Goal: Obtain resource: Obtain resource

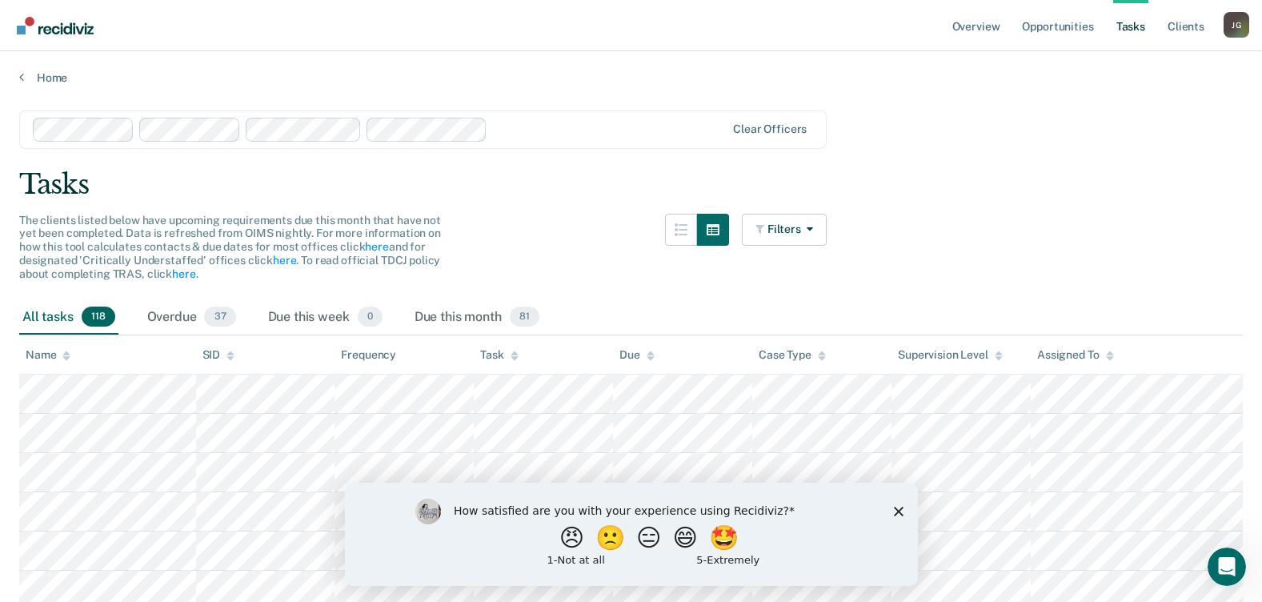
click at [901, 509] on icon "Close survey" at bounding box center [898, 511] width 10 height 10
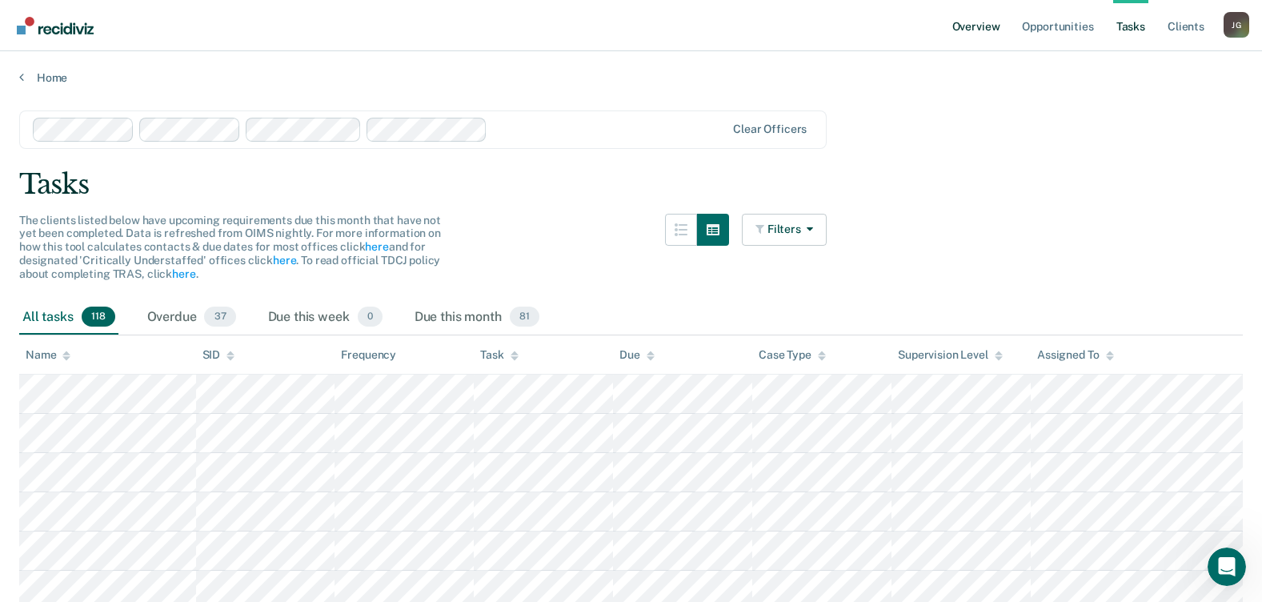
click at [984, 26] on link "Overview" at bounding box center [976, 25] width 54 height 51
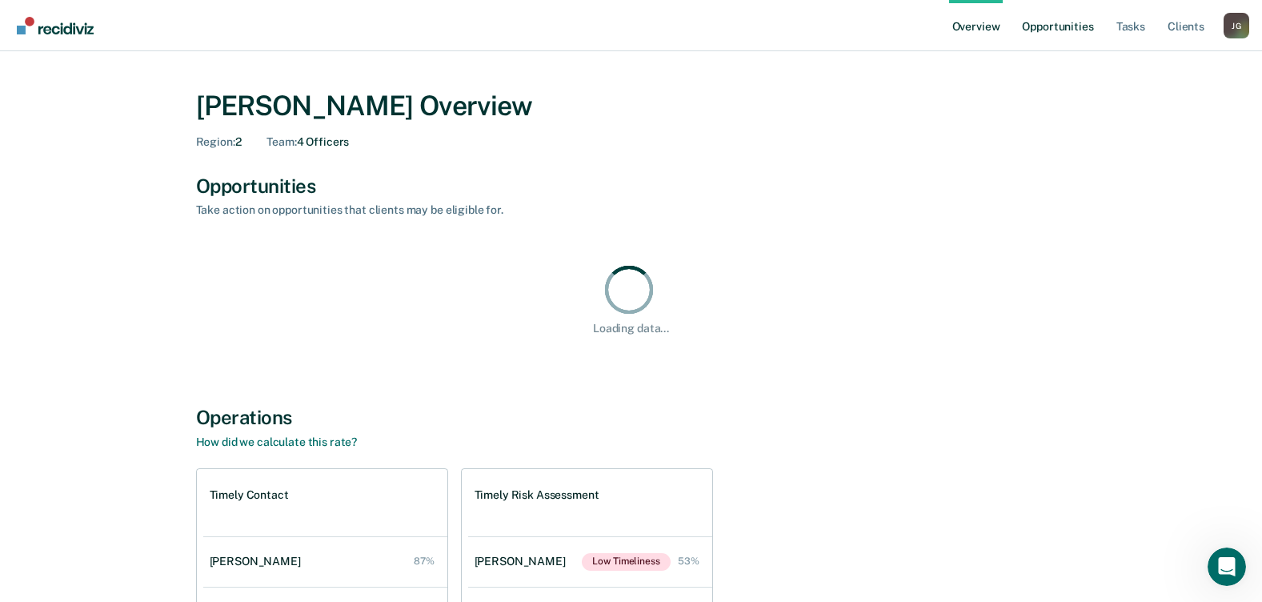
click at [1064, 23] on link "Opportunities" at bounding box center [1058, 25] width 78 height 51
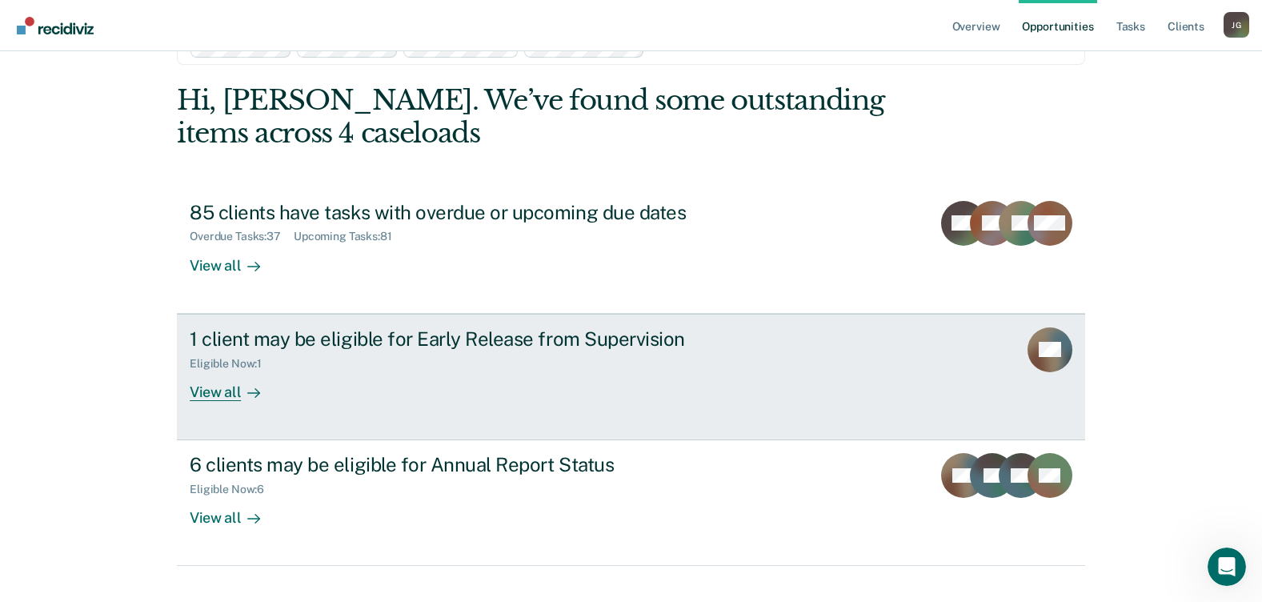
scroll to position [78, 0]
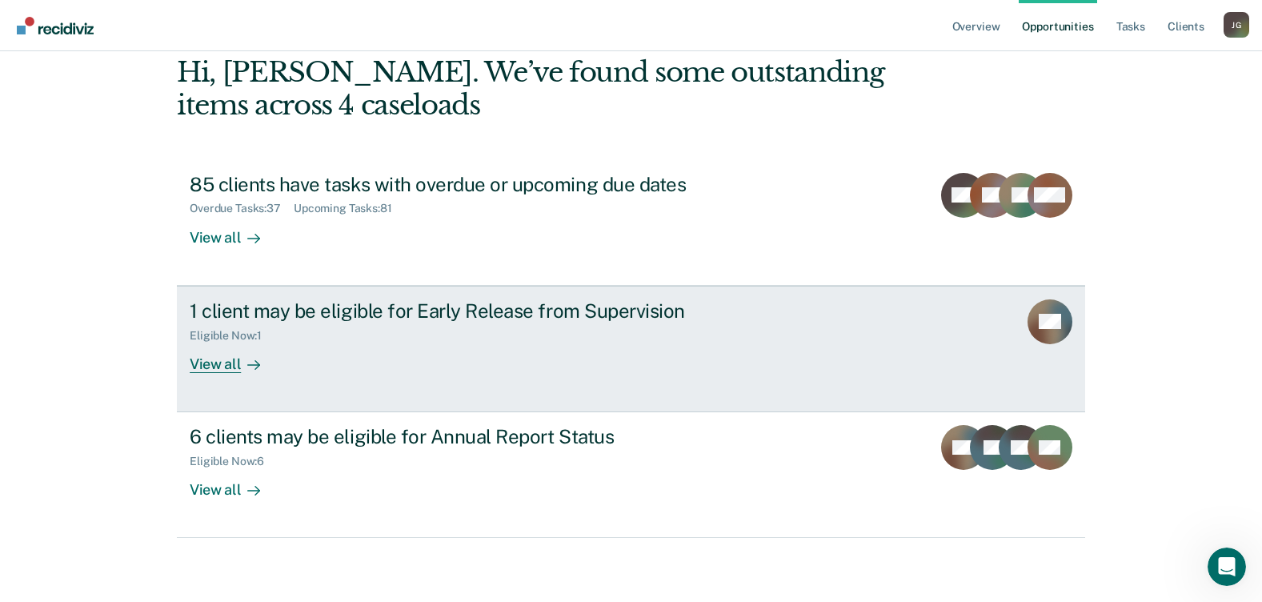
click at [800, 333] on link "1 client may be eligible for Early Release from Supervision Eligible Now : 1 Vi…" at bounding box center [631, 349] width 908 height 126
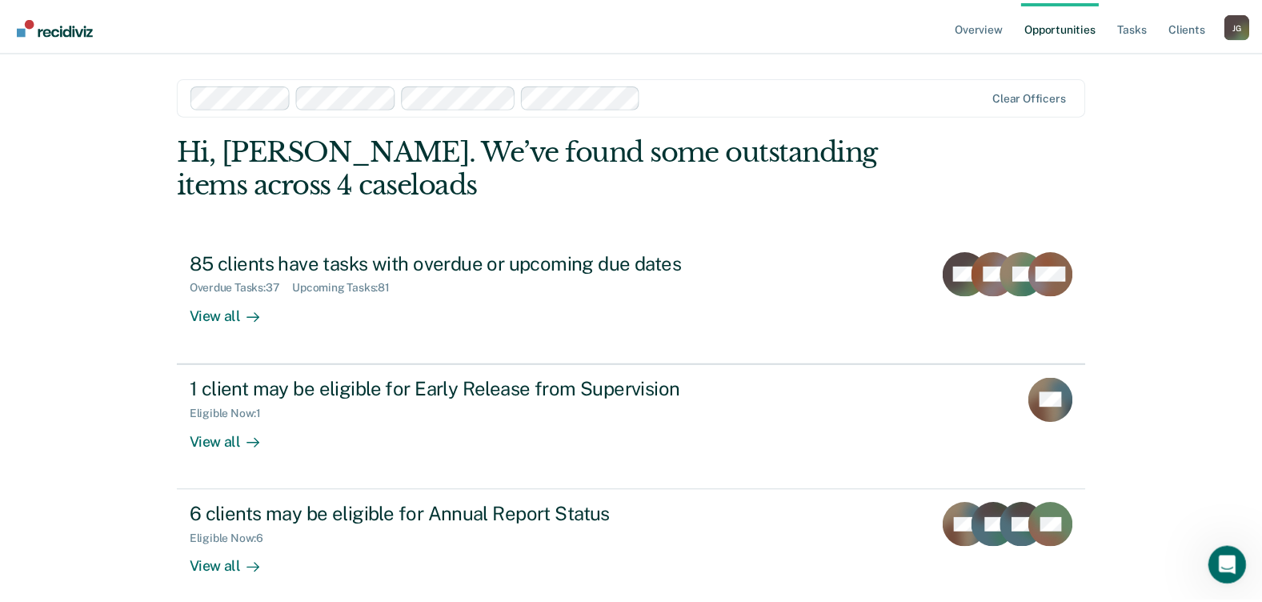
scroll to position [78, 0]
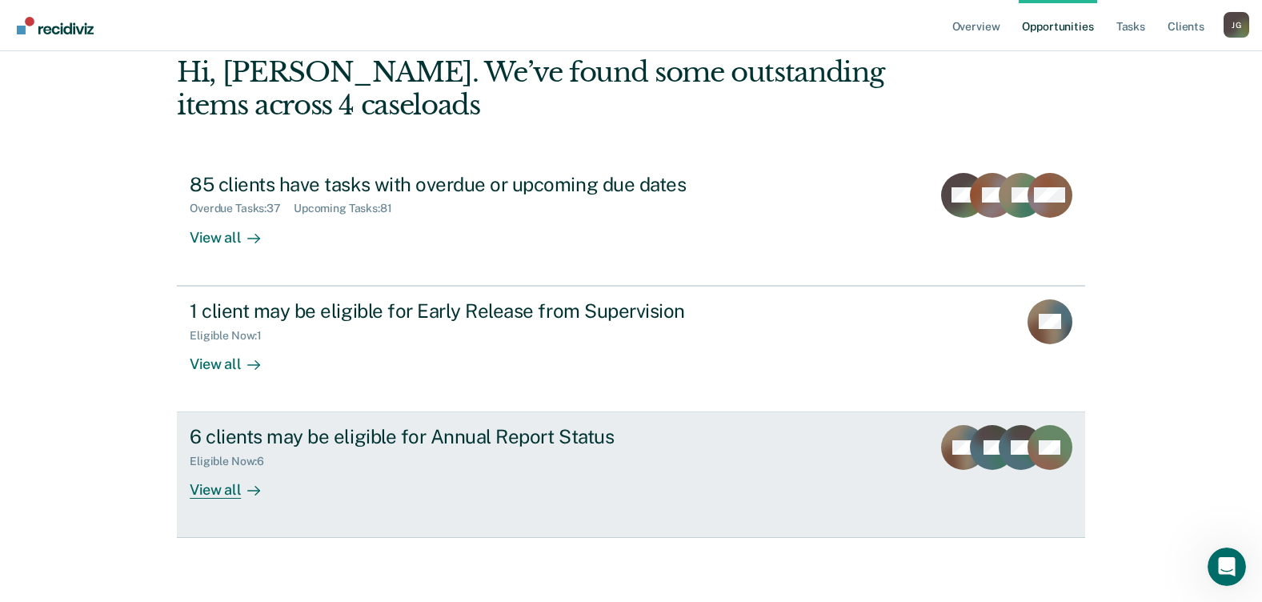
click at [535, 443] on div "6 clients may be eligible for Annual Report Status" at bounding box center [471, 436] width 562 height 23
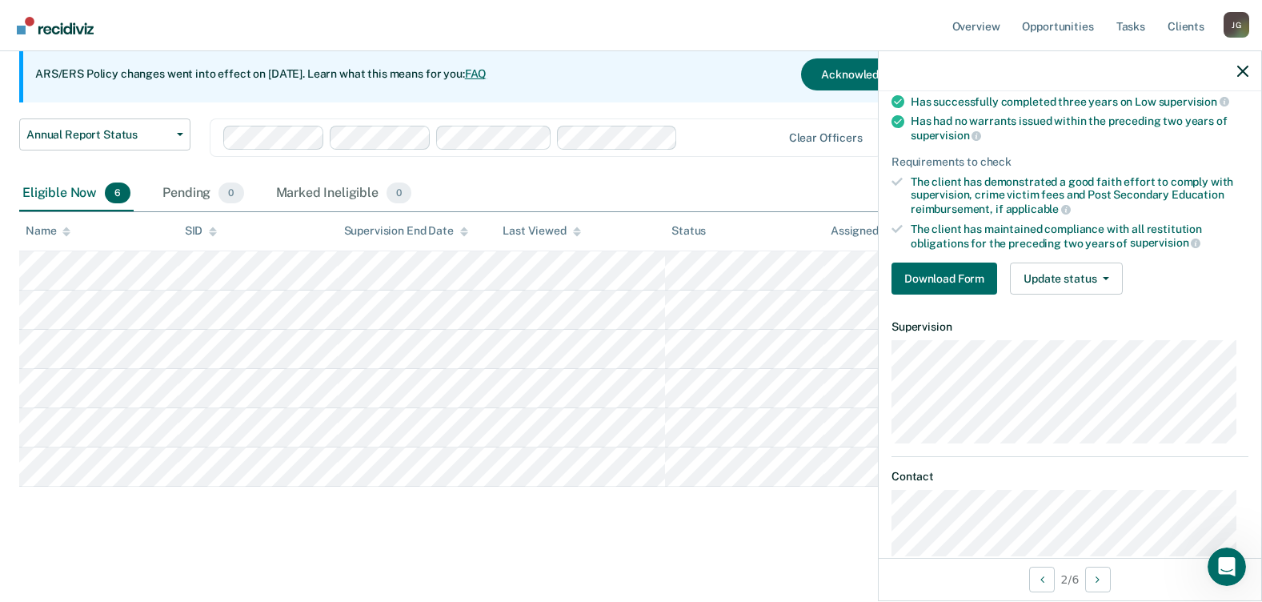
scroll to position [169, 0]
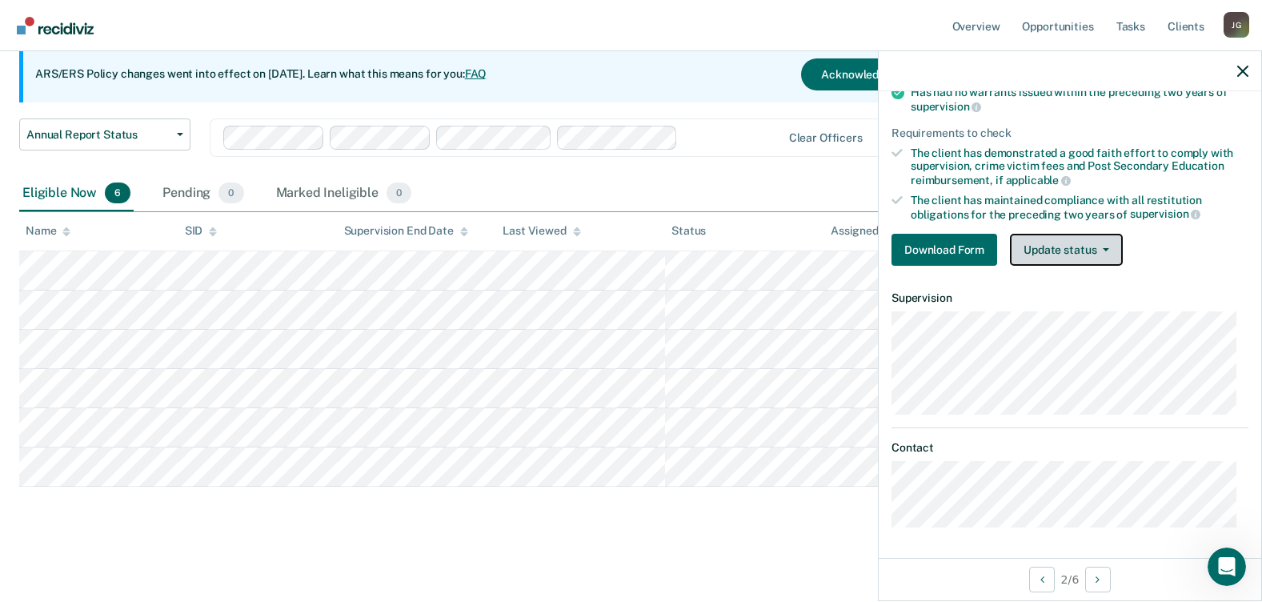
click at [1104, 254] on button "Update status" at bounding box center [1066, 250] width 113 height 32
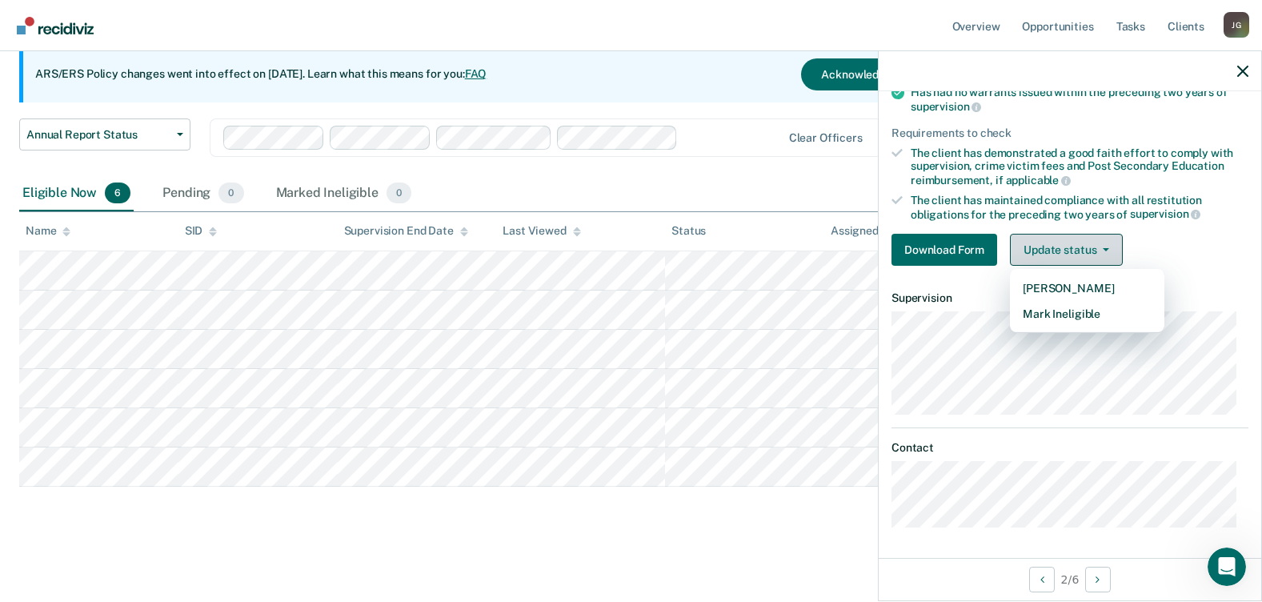
click at [1104, 254] on button "Update status" at bounding box center [1066, 250] width 113 height 32
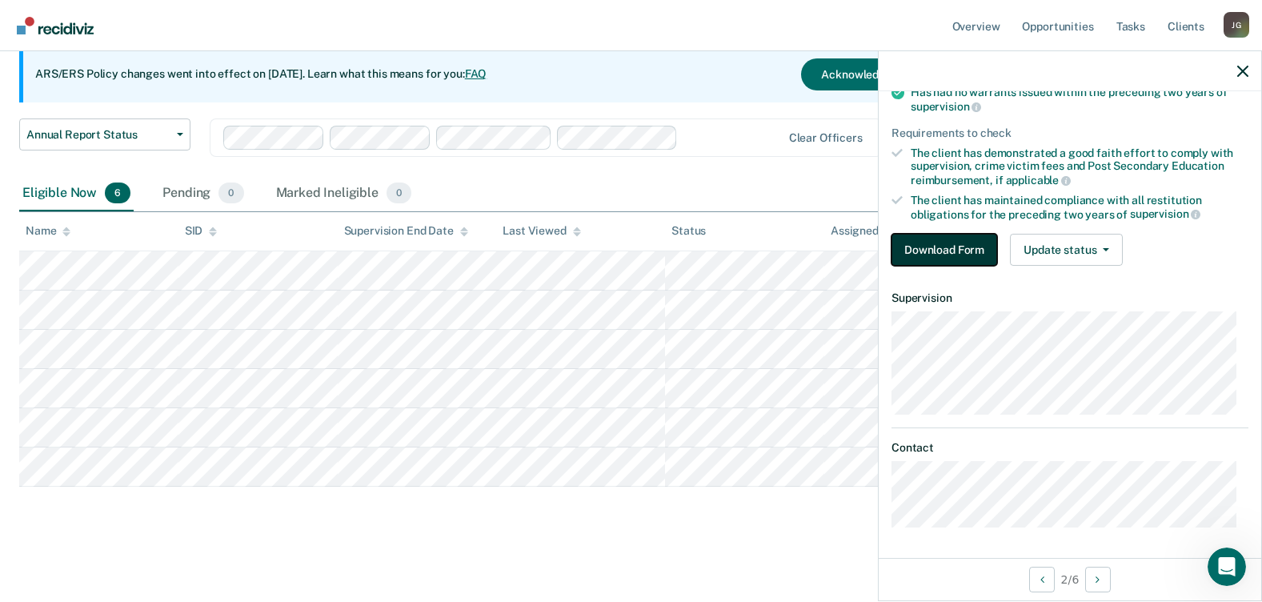
click at [983, 242] on button "Download Form" at bounding box center [945, 250] width 106 height 32
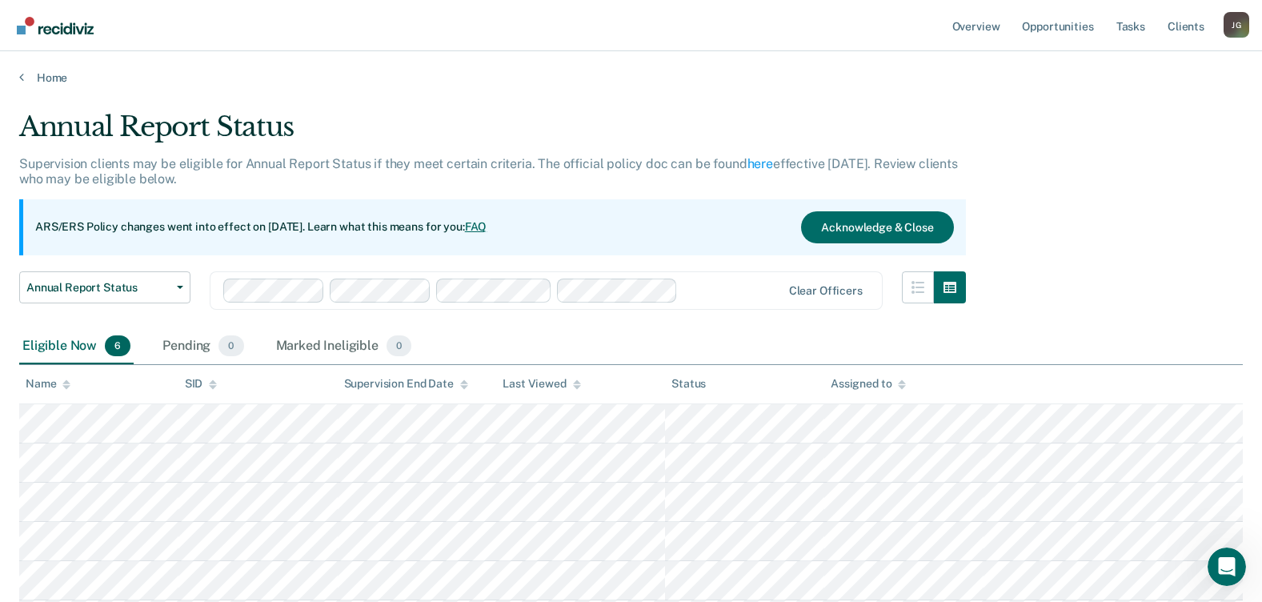
scroll to position [153, 0]
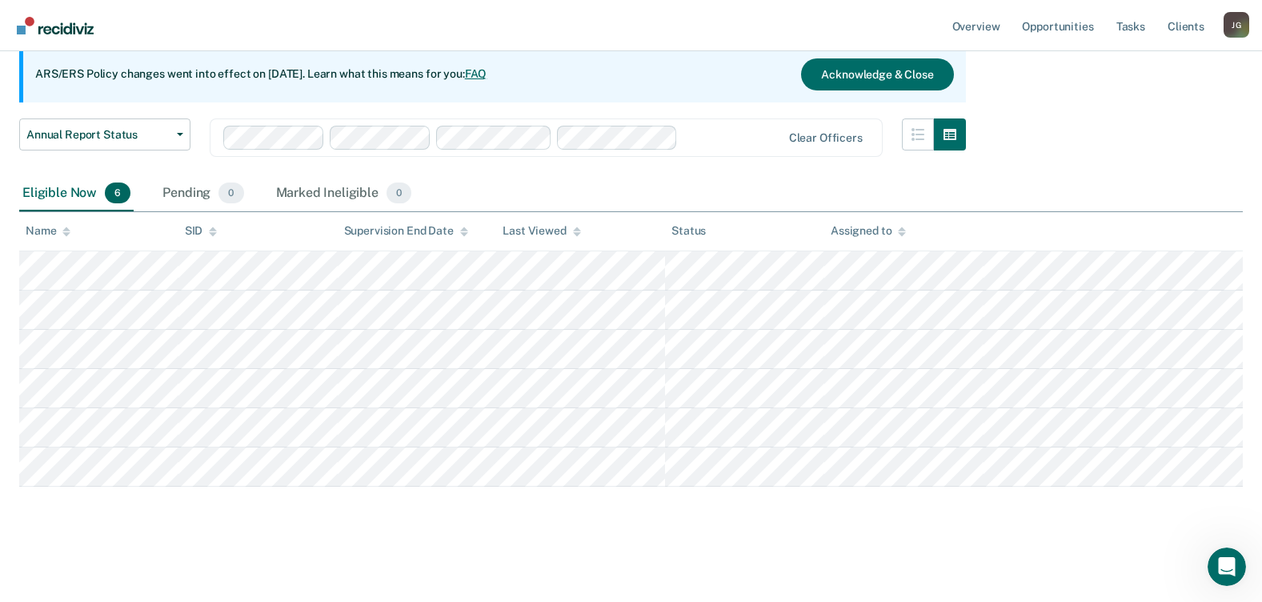
click at [527, 504] on div "Annual Report Status Supervision clients may be eligible for Annual Report Stat…" at bounding box center [631, 245] width 1224 height 575
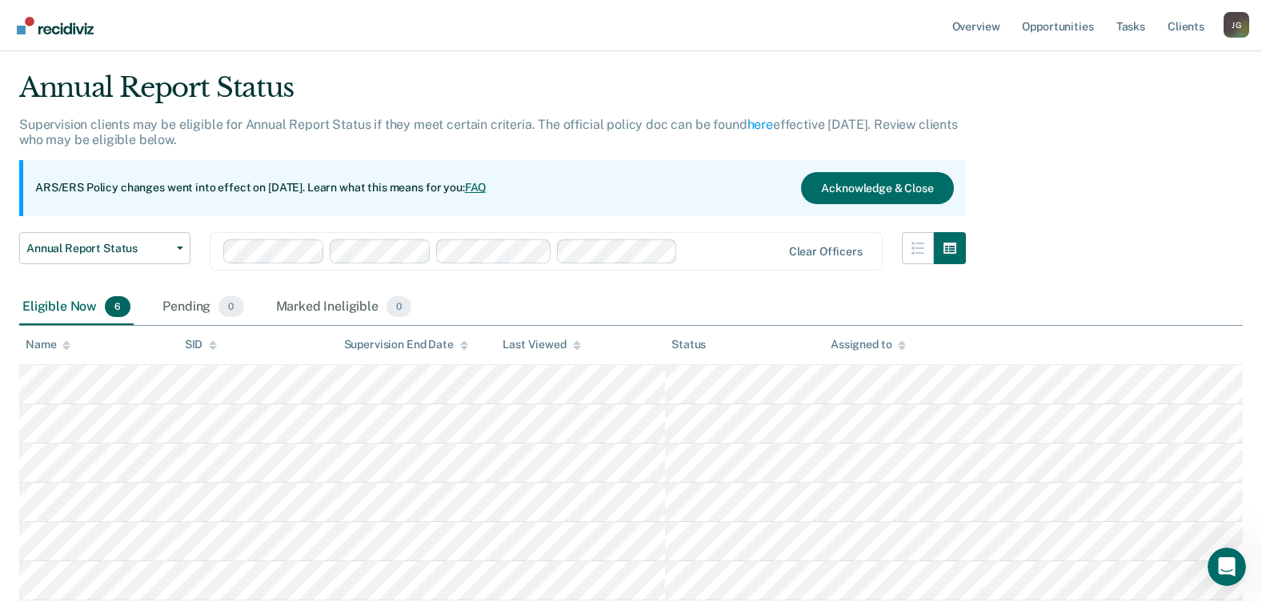
scroll to position [0, 0]
